Goal: Task Accomplishment & Management: Manage account settings

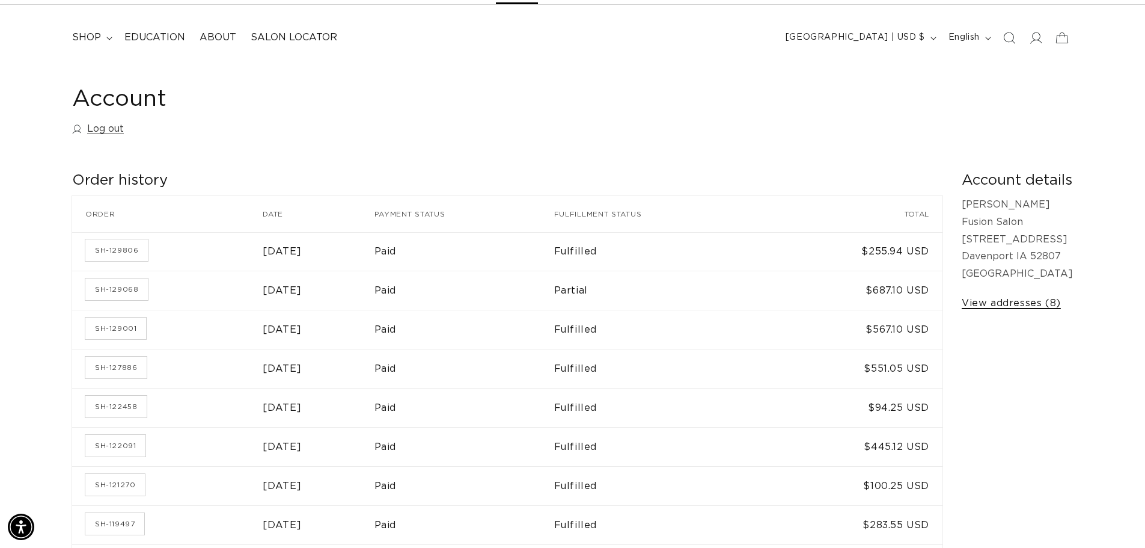
click at [980, 307] on link "View addresses (8)" at bounding box center [1011, 303] width 99 height 17
click at [802, 406] on td "$94.25 USD" at bounding box center [855, 407] width 173 height 39
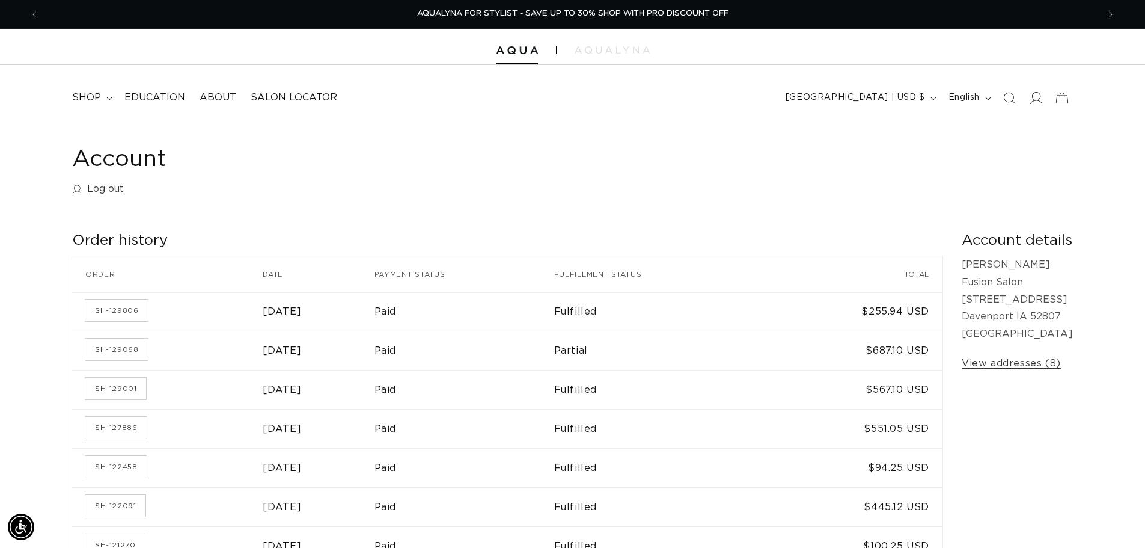
click at [1036, 106] on span at bounding box center [1036, 98] width 26 height 26
click at [1030, 97] on icon at bounding box center [1035, 97] width 13 height 13
click at [120, 161] on h1 "Account" at bounding box center [572, 159] width 1001 height 29
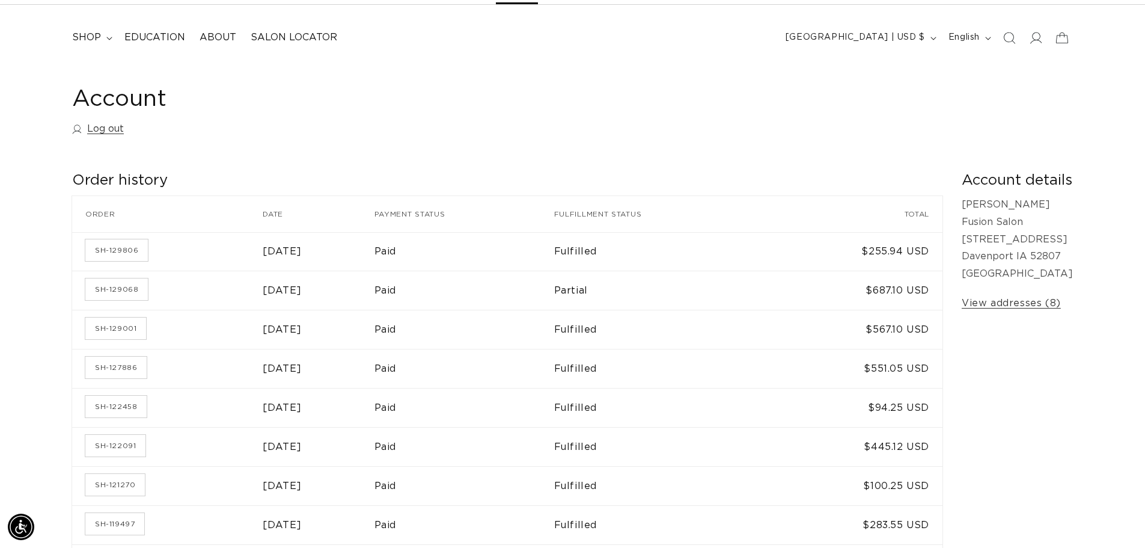
scroll to position [0, 1060]
click at [1042, 46] on span at bounding box center [1036, 38] width 26 height 26
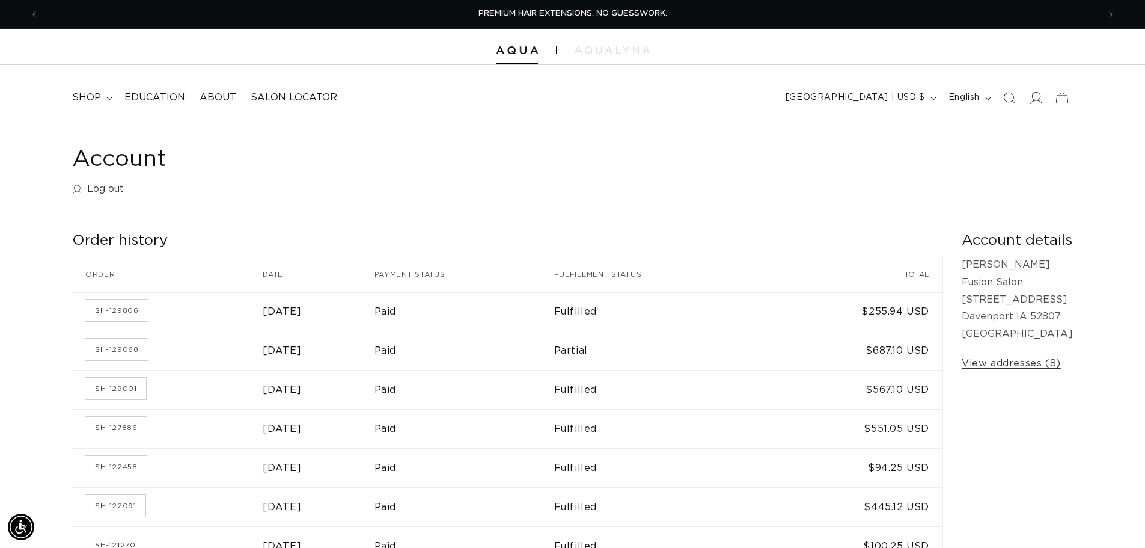
click at [1037, 96] on icon at bounding box center [1035, 97] width 13 height 13
click at [224, 99] on span "About" at bounding box center [218, 97] width 37 height 13
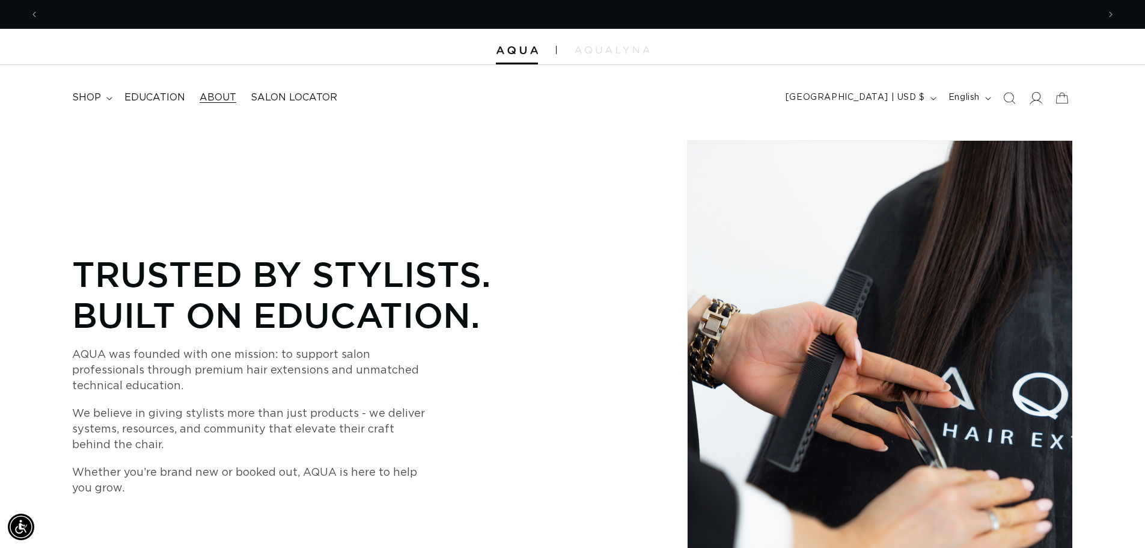
scroll to position [0, 1060]
click at [1037, 102] on icon at bounding box center [1035, 97] width 13 height 13
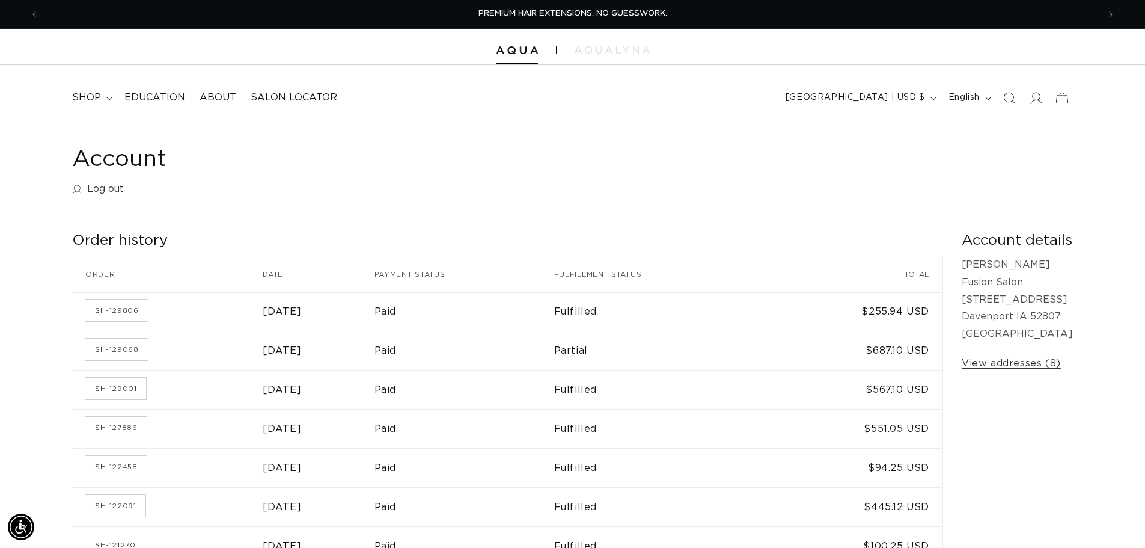
click at [371, 185] on div "Account Log out" at bounding box center [572, 173] width 1001 height 57
click at [1041, 98] on icon at bounding box center [1035, 97] width 13 height 13
click at [126, 162] on h1 "Account" at bounding box center [572, 159] width 1001 height 29
click at [111, 187] on link "Log out" at bounding box center [98, 188] width 52 height 17
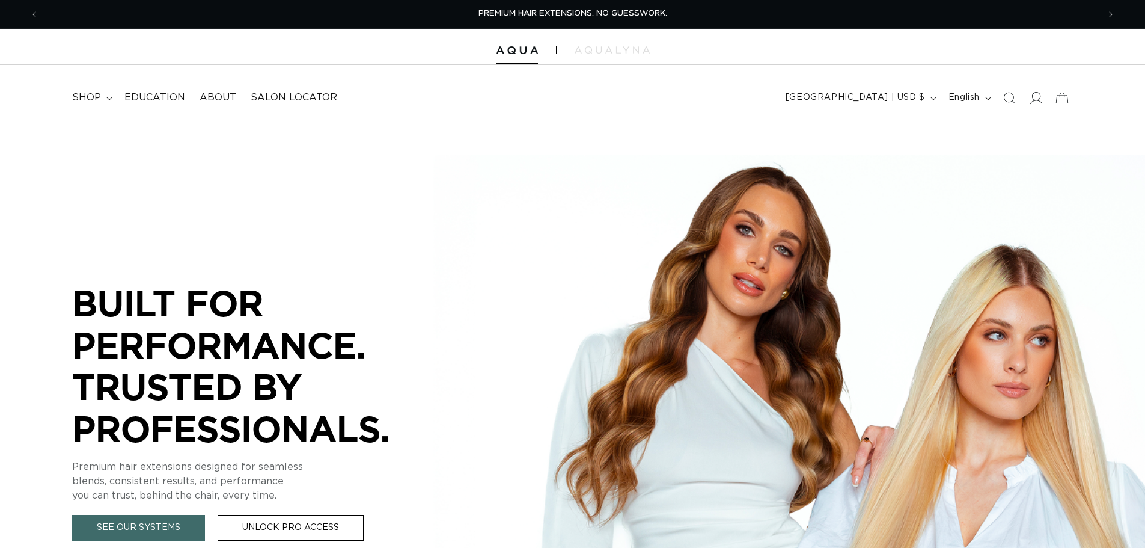
click at [1035, 93] on icon at bounding box center [1035, 97] width 13 height 13
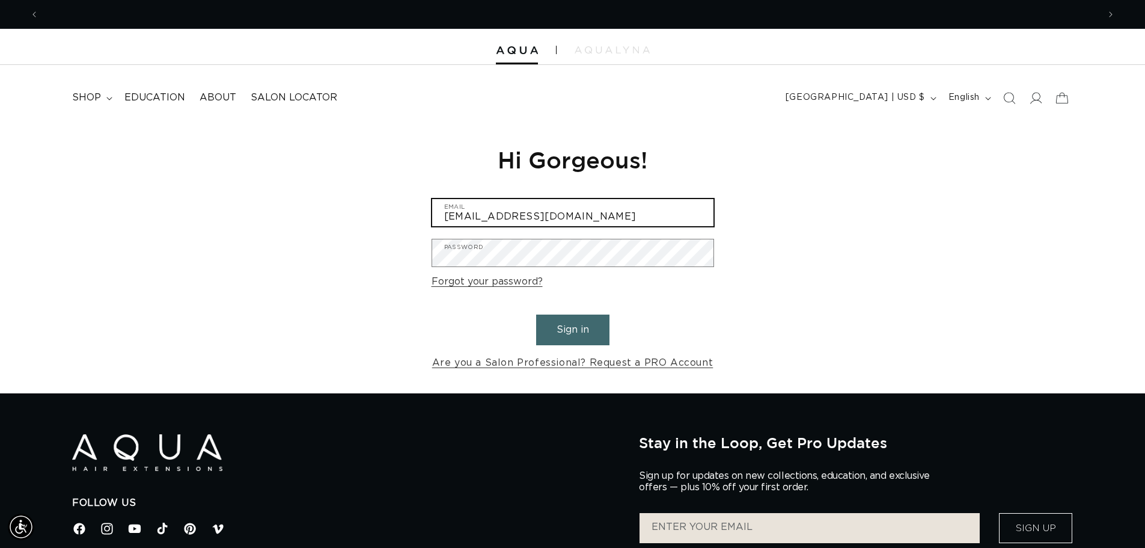
type input "fusionsalonandspa@yahoo.com"
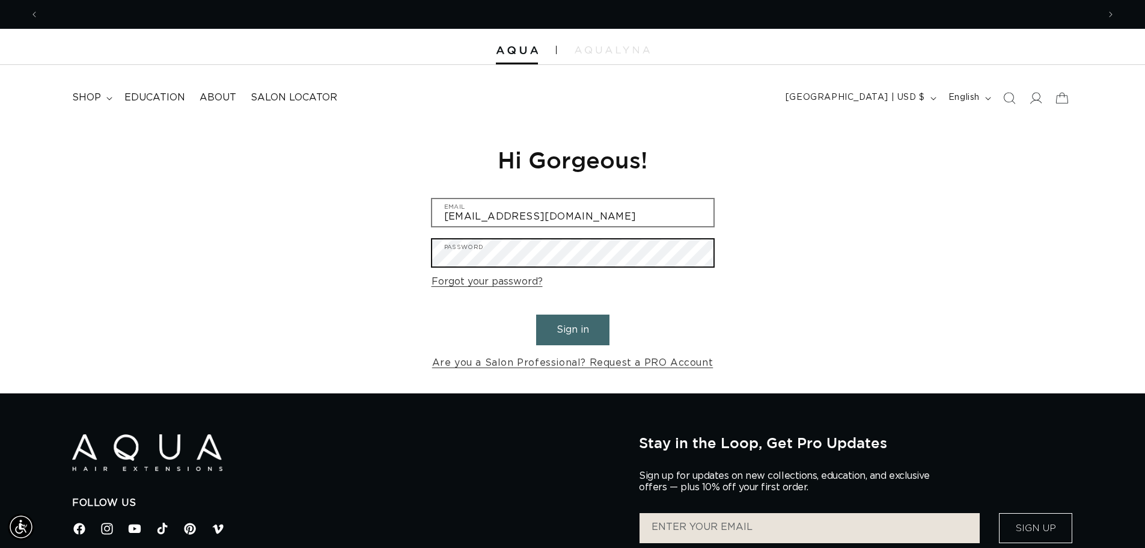
scroll to position [0, 2120]
click at [536, 314] on button "Sign in" at bounding box center [572, 329] width 73 height 31
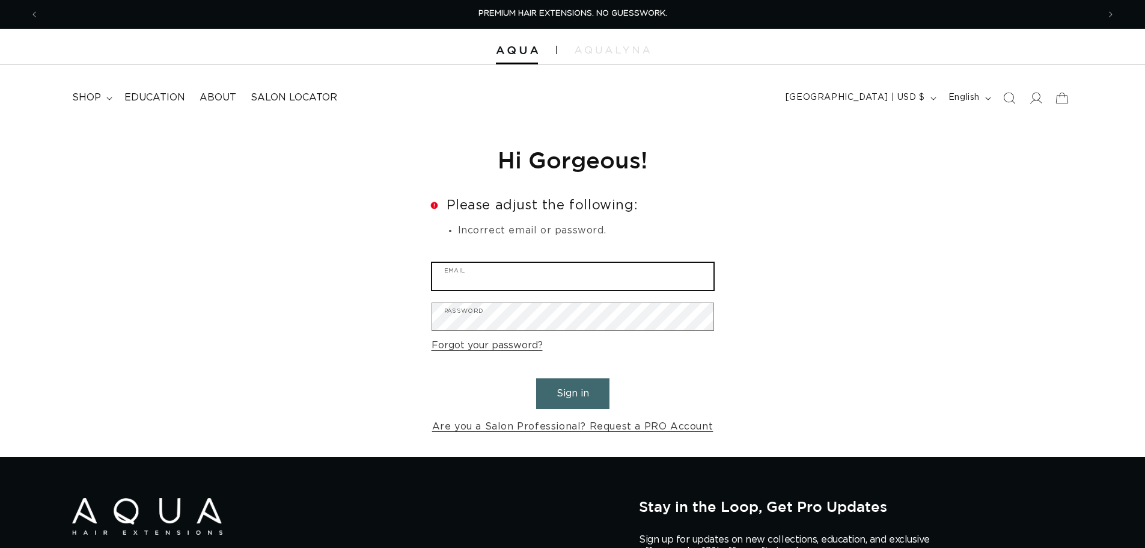
click at [562, 284] on input "Email" at bounding box center [572, 276] width 281 height 27
type input "[EMAIL_ADDRESS][DOMAIN_NAME]"
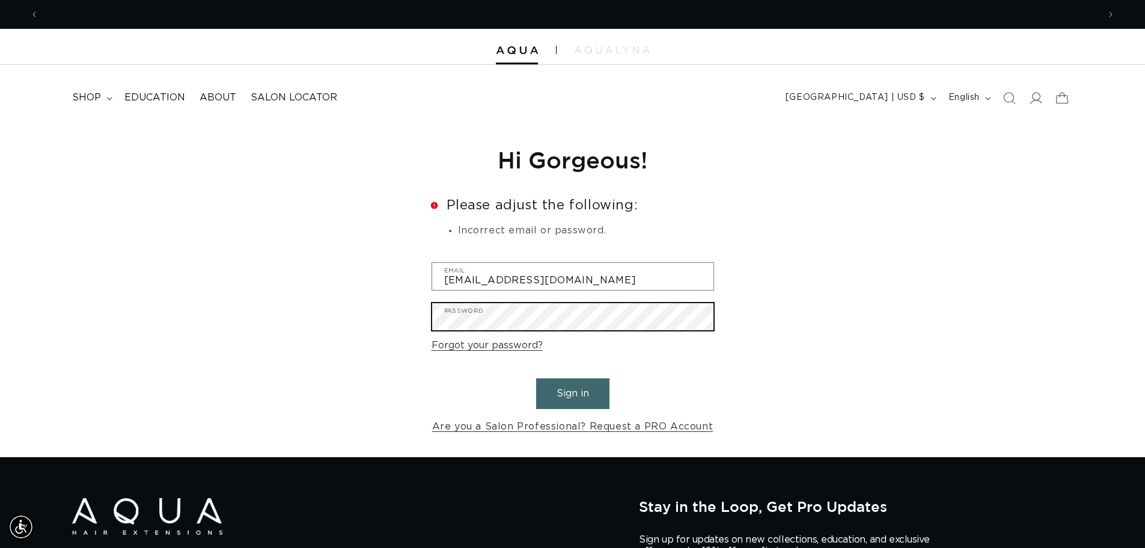
scroll to position [0, 2120]
click at [536, 378] on button "Sign in" at bounding box center [572, 393] width 73 height 31
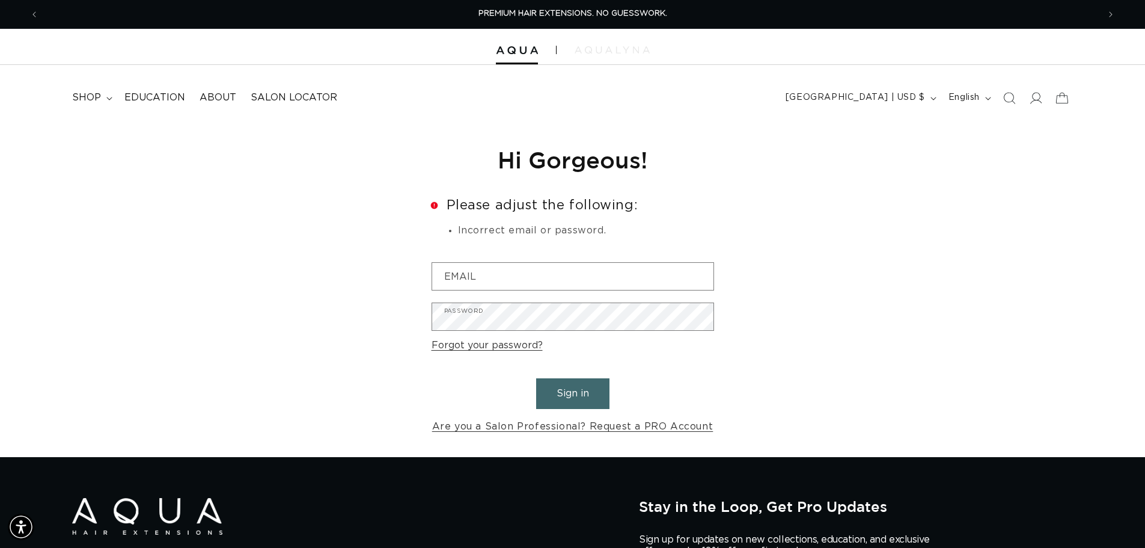
click at [595, 48] on img at bounding box center [612, 49] width 75 height 7
click at [511, 277] on input "Email" at bounding box center [572, 276] width 281 height 27
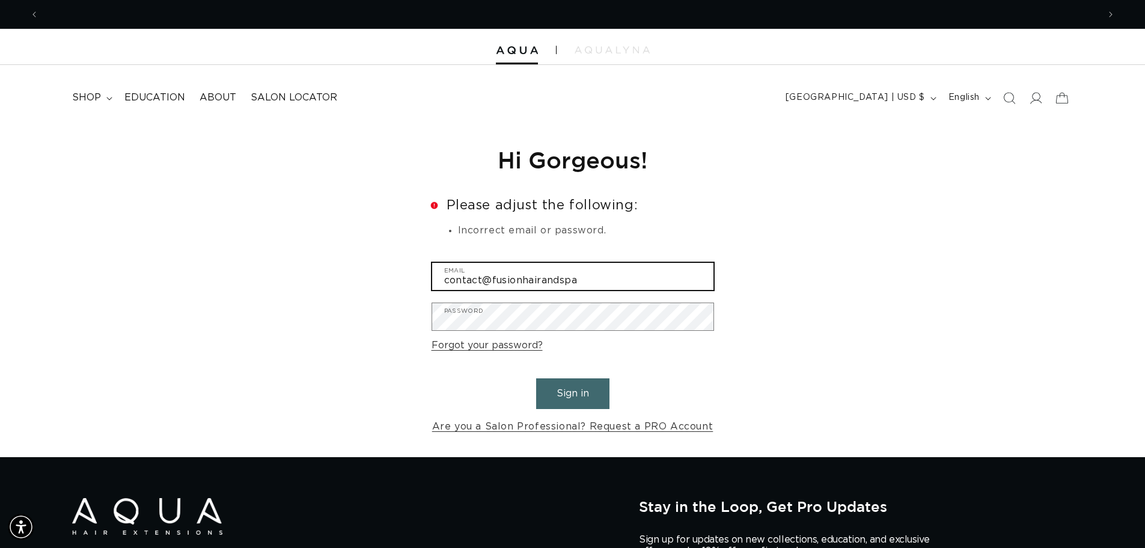
scroll to position [0, 0]
type input "contact@fusionhairandspa.com"
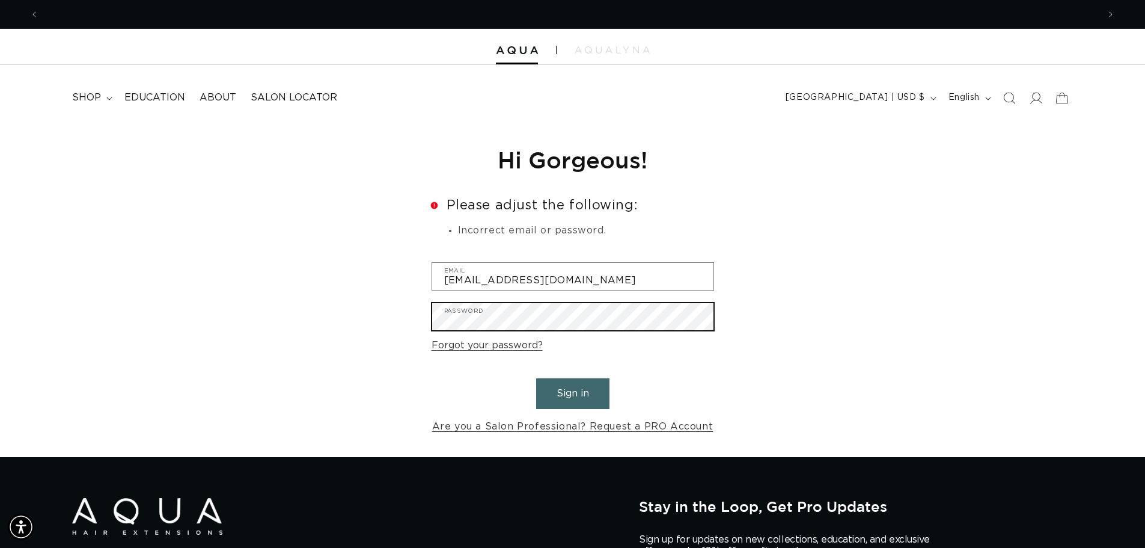
scroll to position [0, 1060]
click at [536, 378] on button "Sign in" at bounding box center [572, 393] width 73 height 31
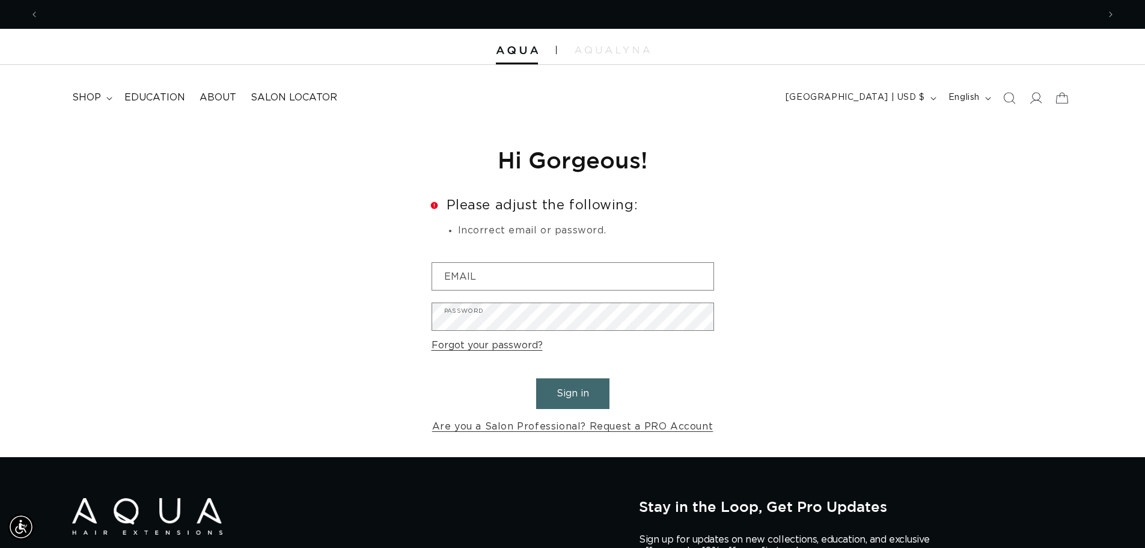
scroll to position [0, 1060]
